Goal: Find specific page/section: Find specific page/section

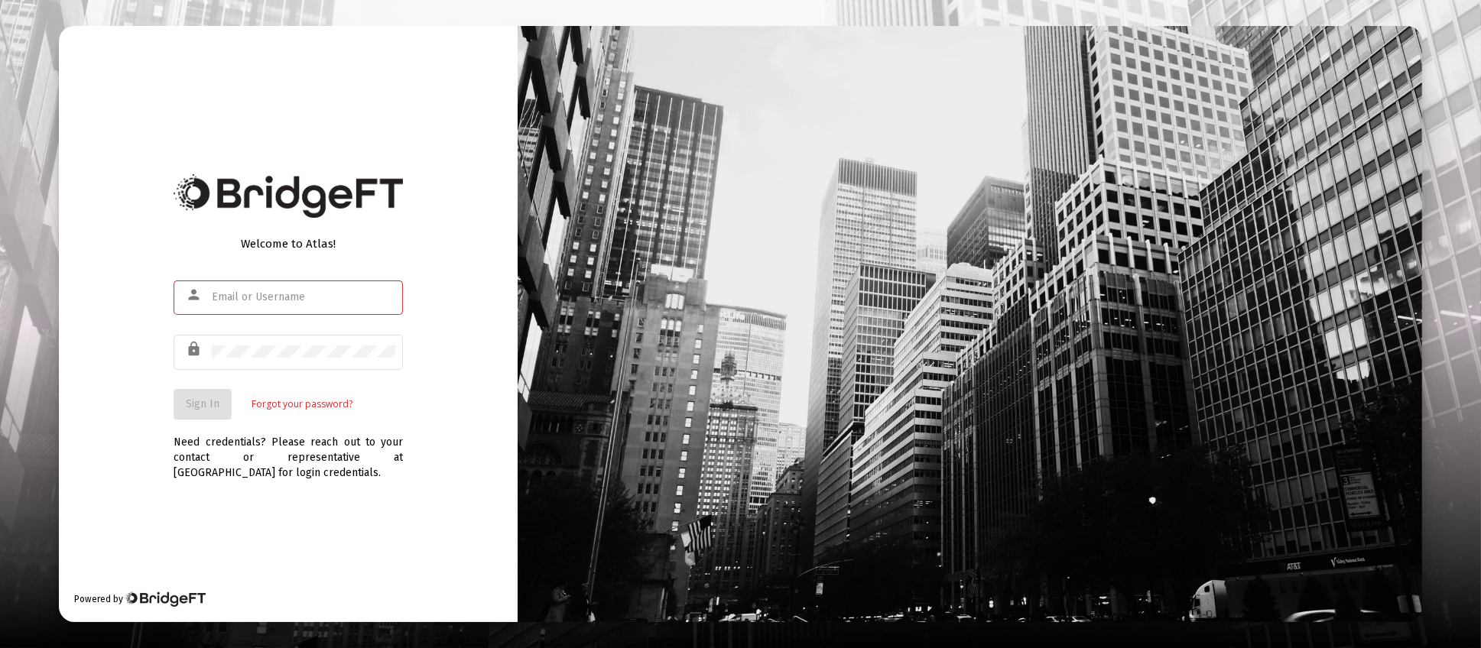
type input "[PERSON_NAME][EMAIL_ADDRESS][DOMAIN_NAME]"
click at [204, 398] on span "Sign In" at bounding box center [203, 404] width 34 height 13
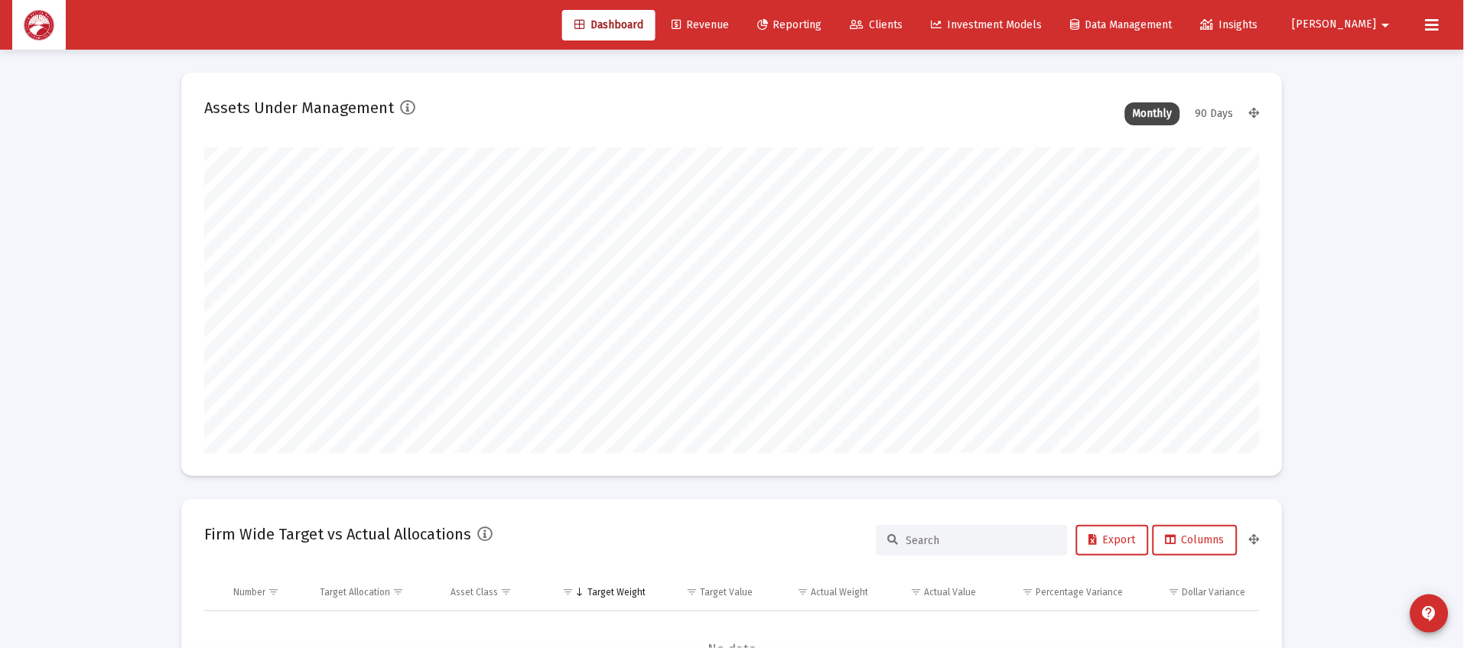
scroll to position [305, 568]
click at [903, 24] on span "Clients" at bounding box center [876, 24] width 53 height 13
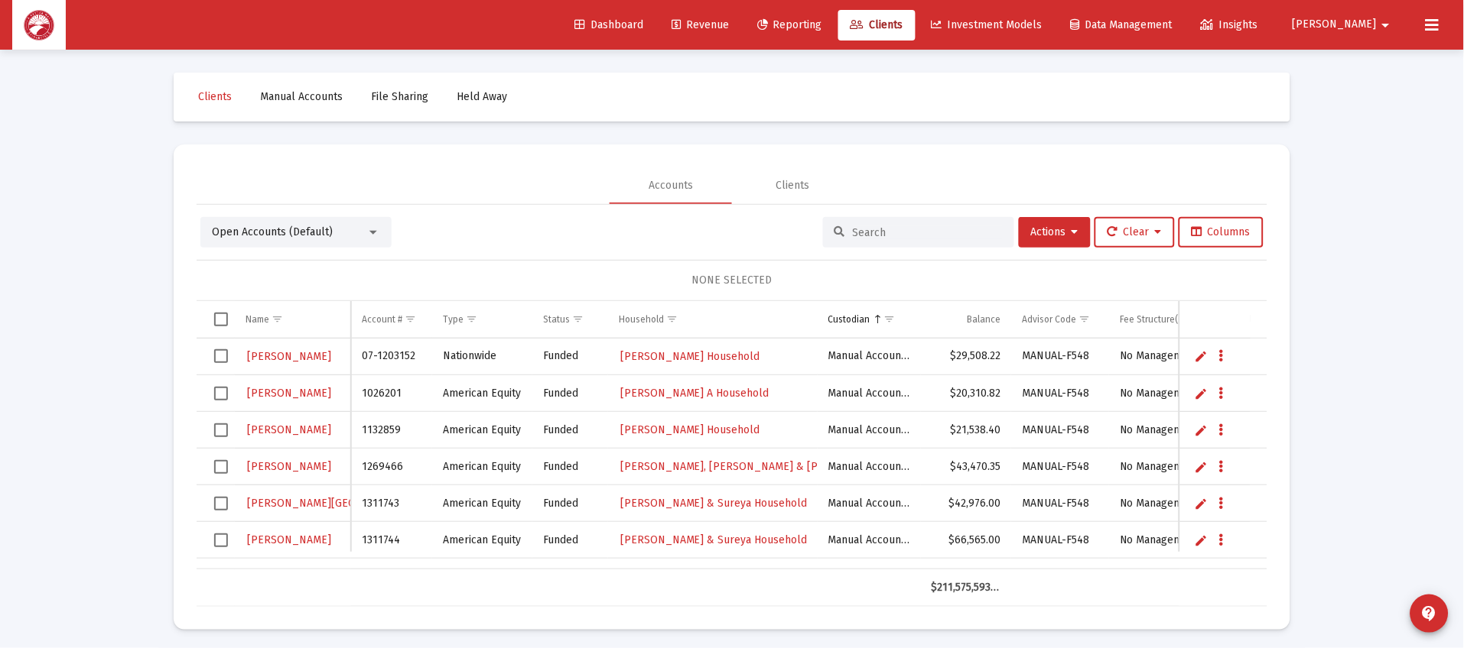
click at [928, 238] on input at bounding box center [928, 232] width 150 height 13
type input "[PERSON_NAME]"
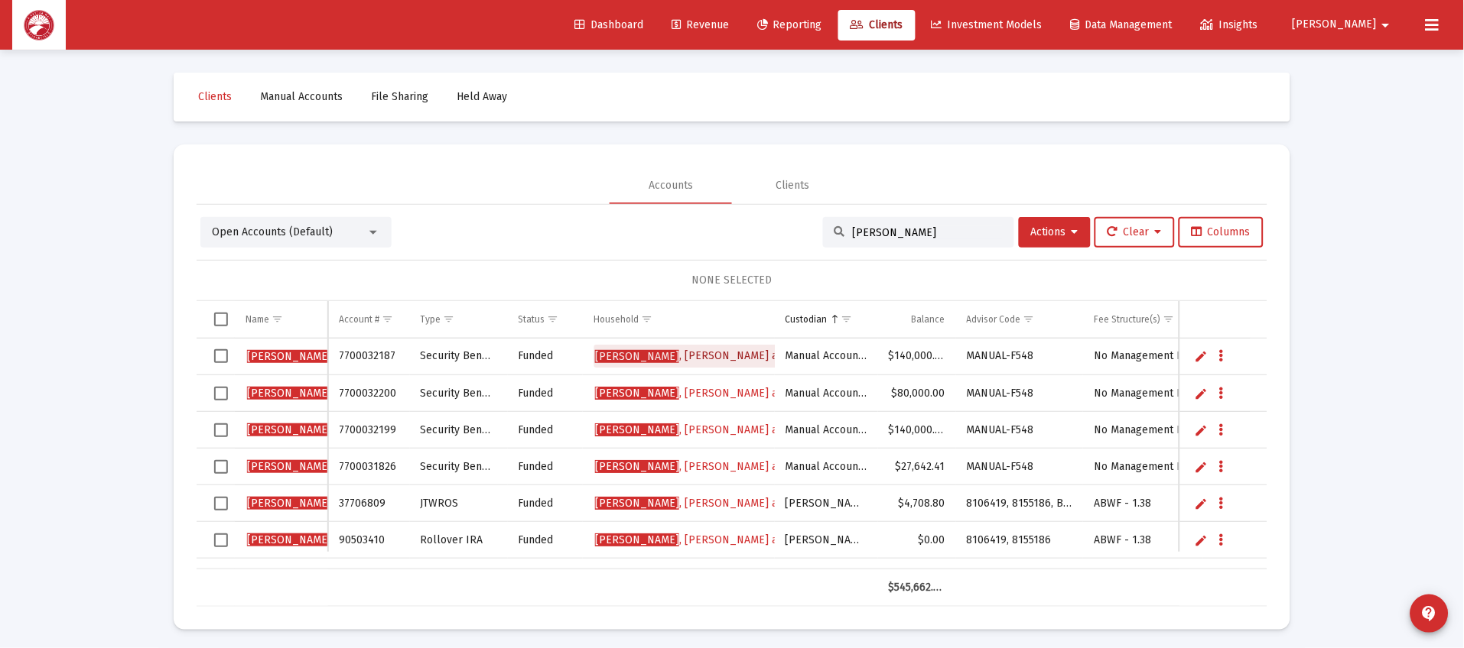
click at [717, 358] on span "[PERSON_NAME] and [PERSON_NAME]" at bounding box center [735, 355] width 281 height 13
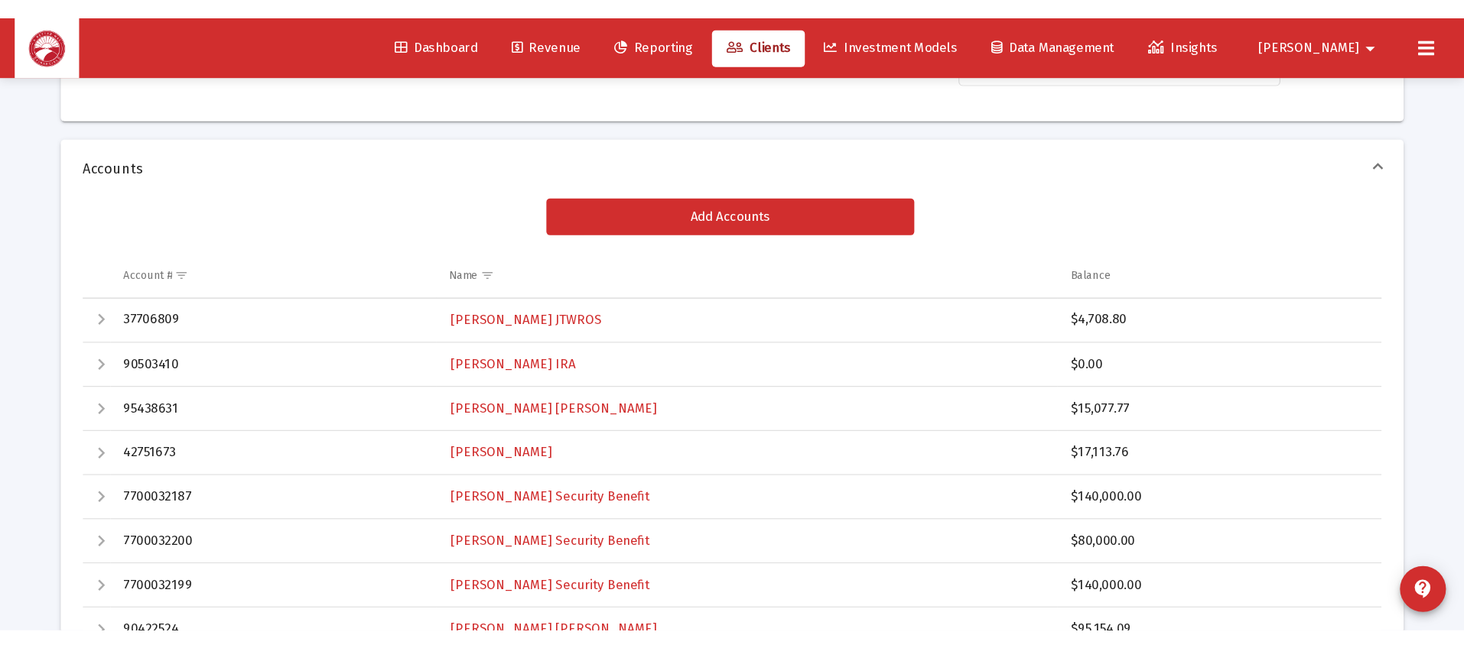
scroll to position [229, 0]
